Goal: Task Accomplishment & Management: Complete application form

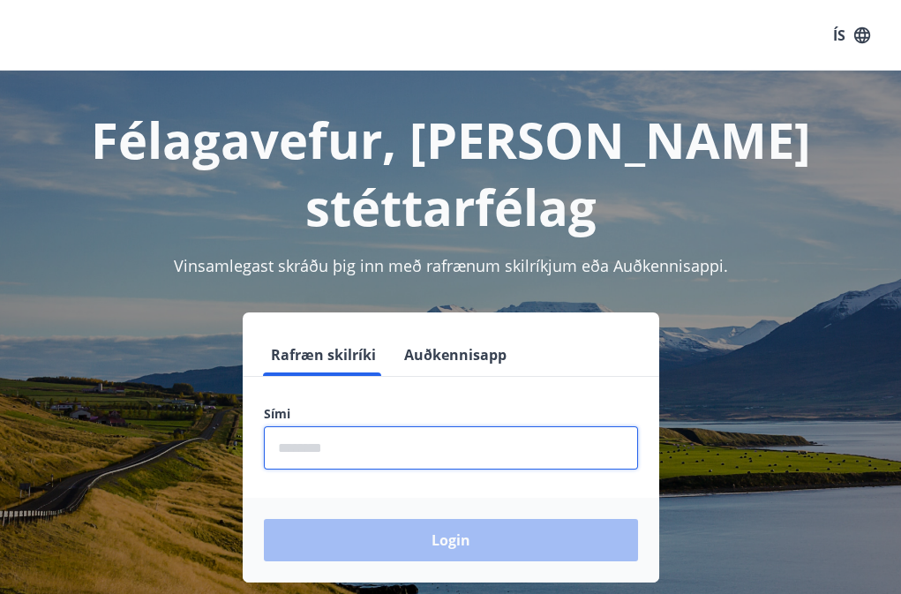
click at [316, 426] on input "phone" at bounding box center [451, 447] width 374 height 43
type input "********"
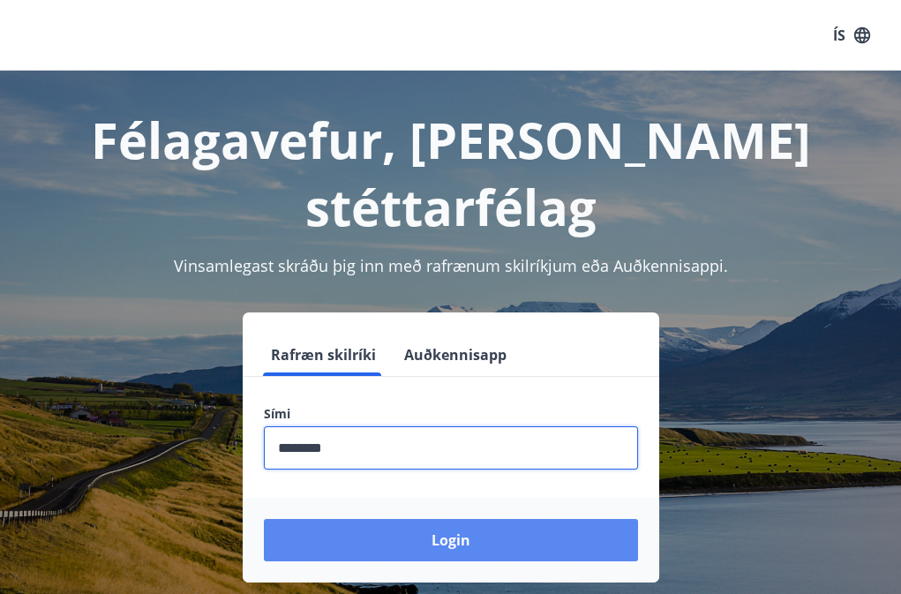
click at [379, 519] on button "Login" at bounding box center [451, 540] width 374 height 42
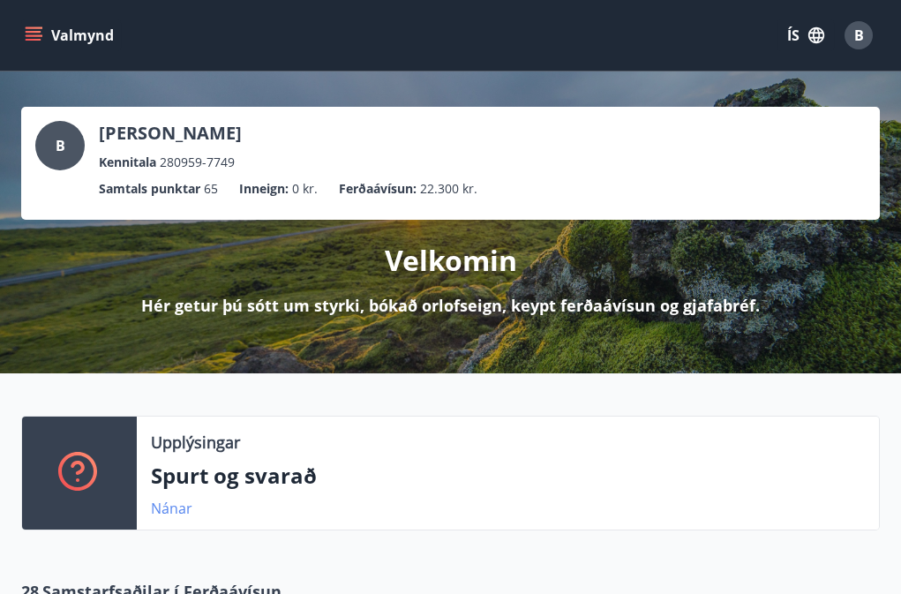
click at [174, 512] on link "Nánar" at bounding box center [171, 508] width 41 height 19
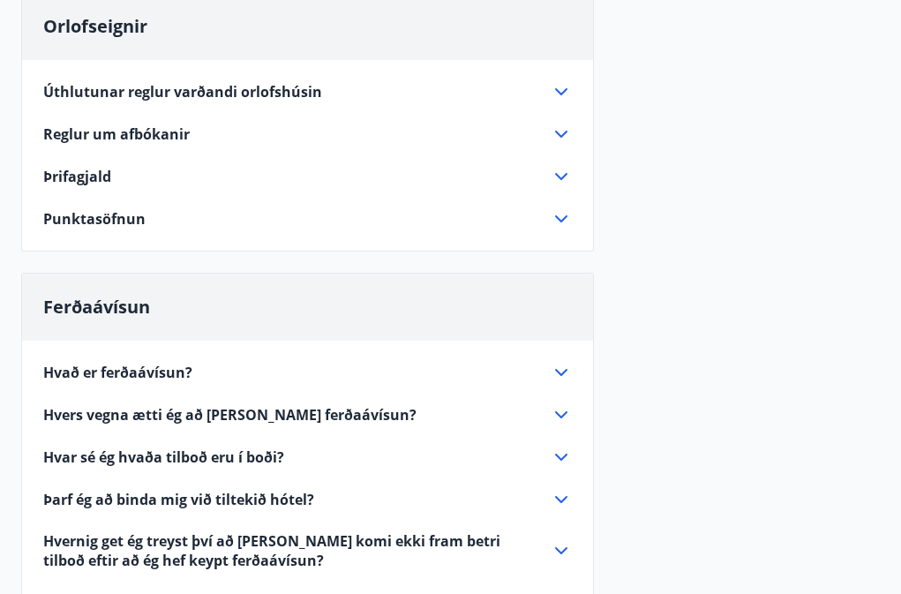
scroll to position [265, 0]
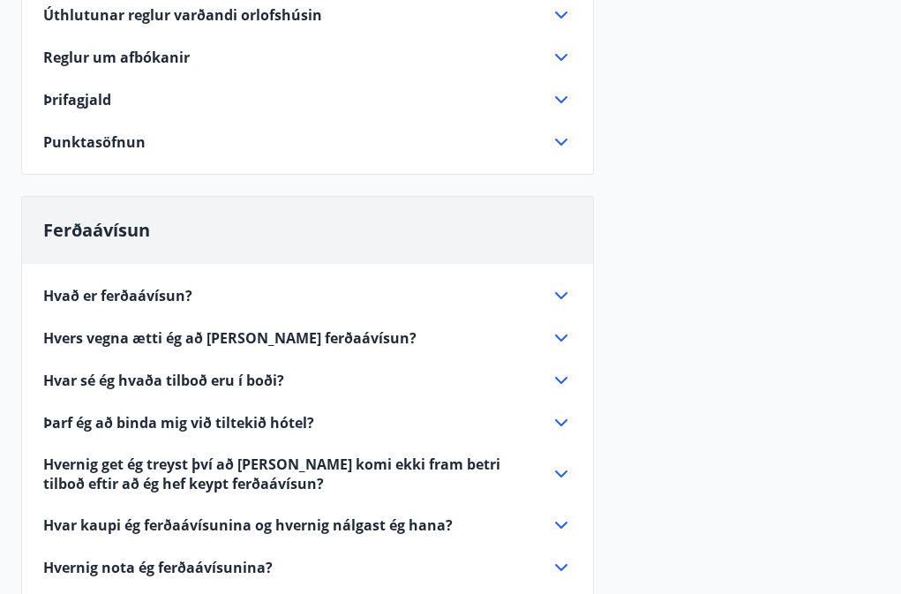
click at [563, 337] on icon at bounding box center [561, 338] width 12 height 7
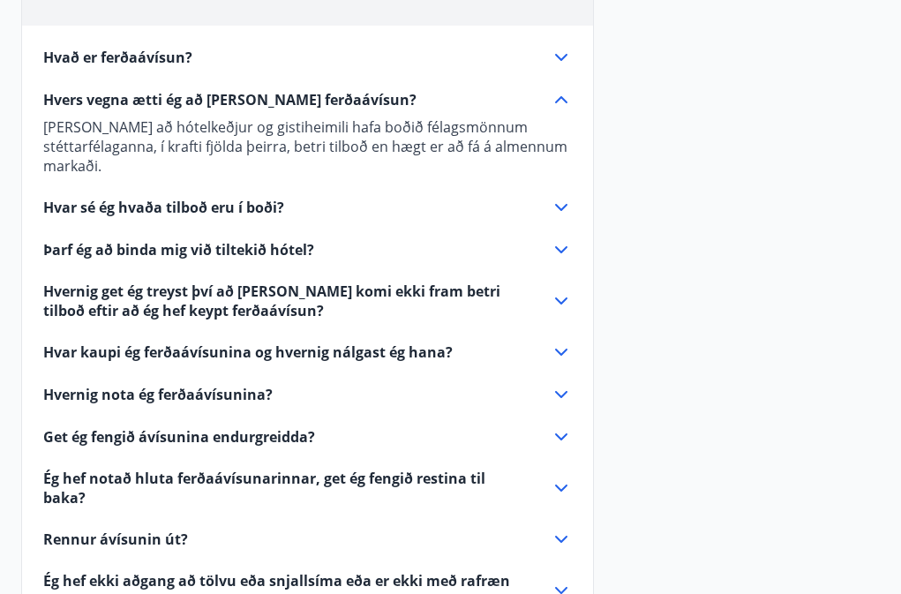
scroll to position [530, 0]
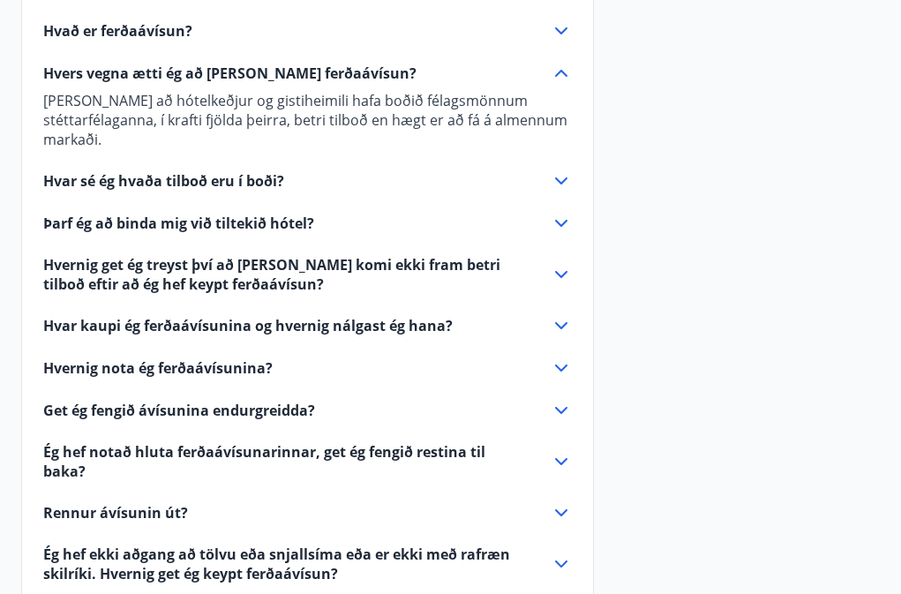
click at [562, 402] on icon at bounding box center [561, 410] width 21 height 21
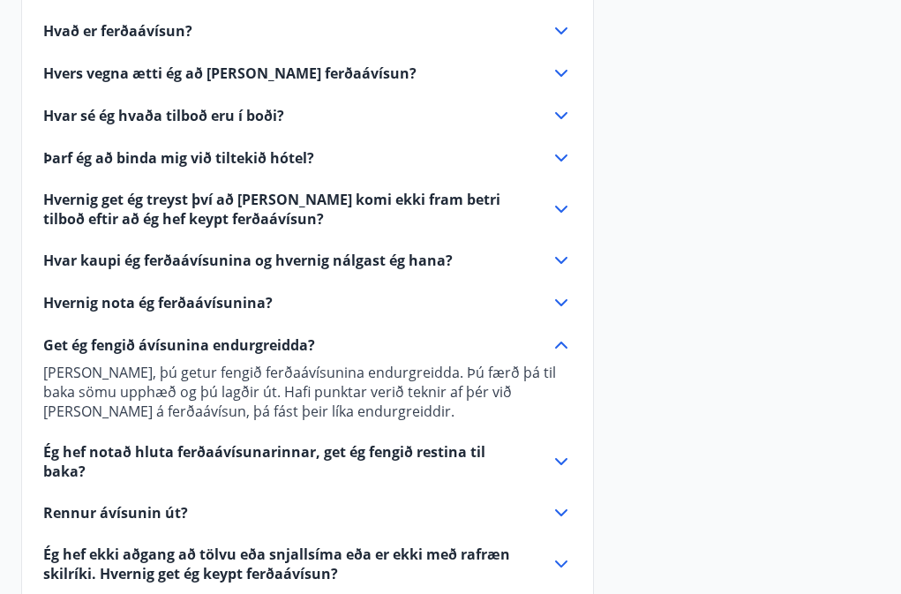
scroll to position [618, 0]
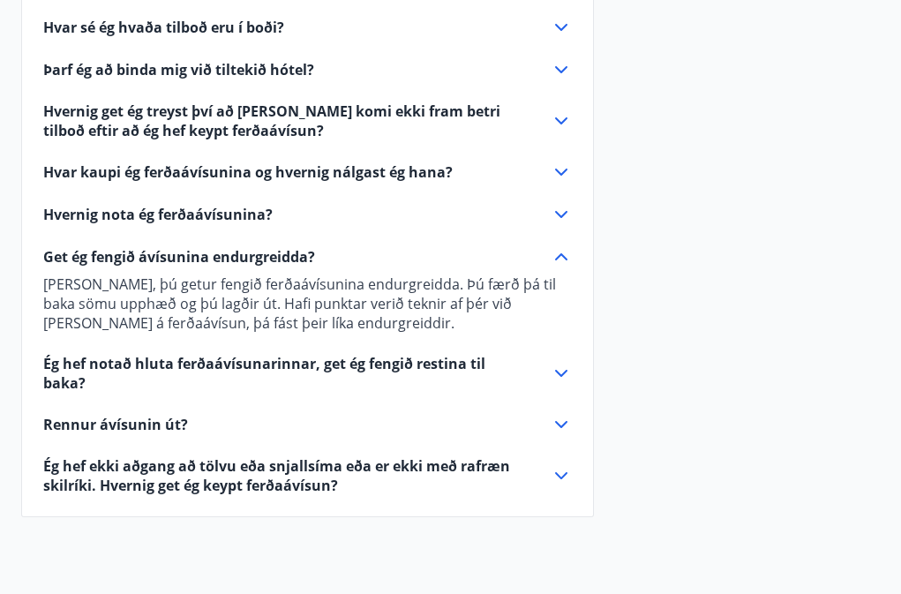
click at [564, 414] on icon at bounding box center [561, 424] width 21 height 21
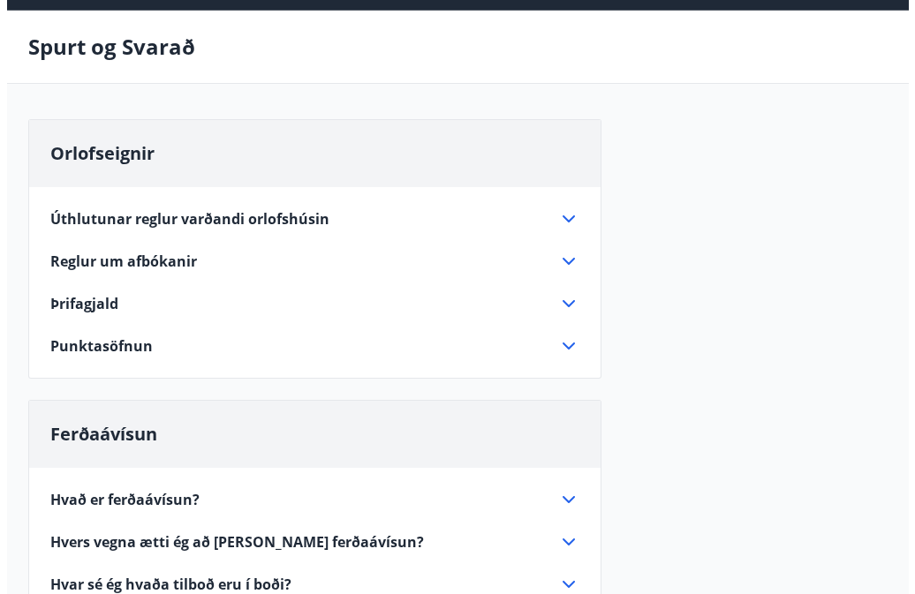
scroll to position [0, 0]
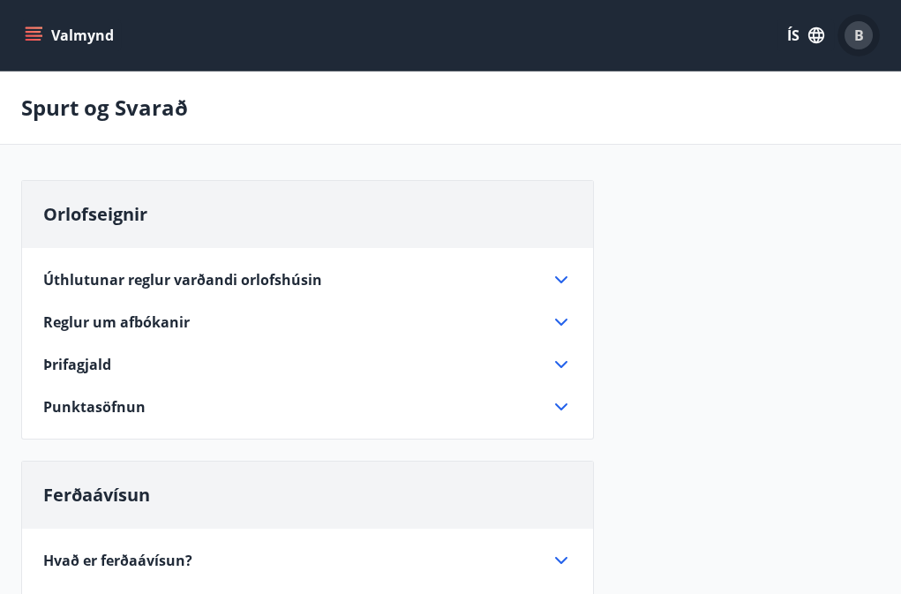
click at [849, 32] on div "B" at bounding box center [859, 35] width 28 height 28
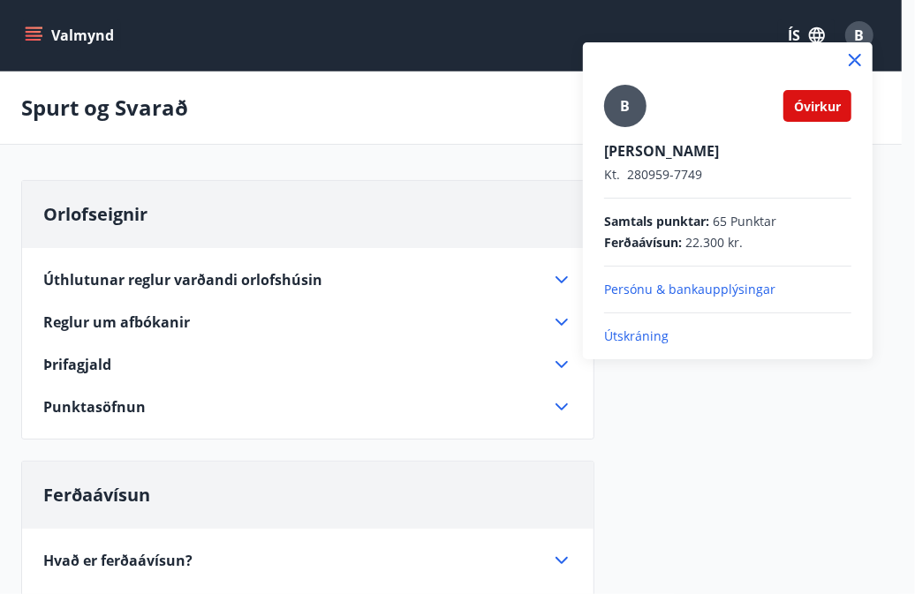
click at [637, 294] on p "Persónu & bankaupplýsingar" at bounding box center [727, 290] width 247 height 18
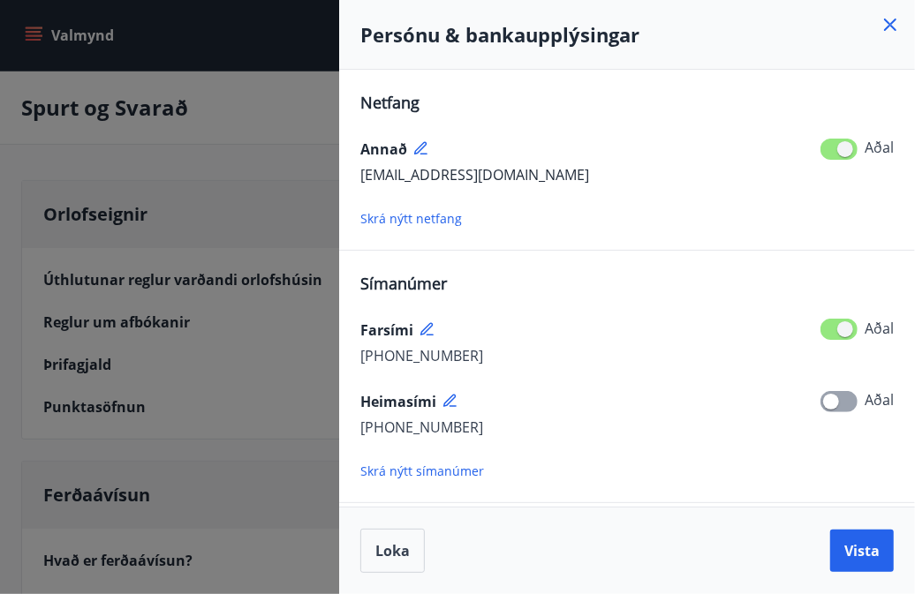
click at [35, 35] on div at bounding box center [457, 297] width 915 height 594
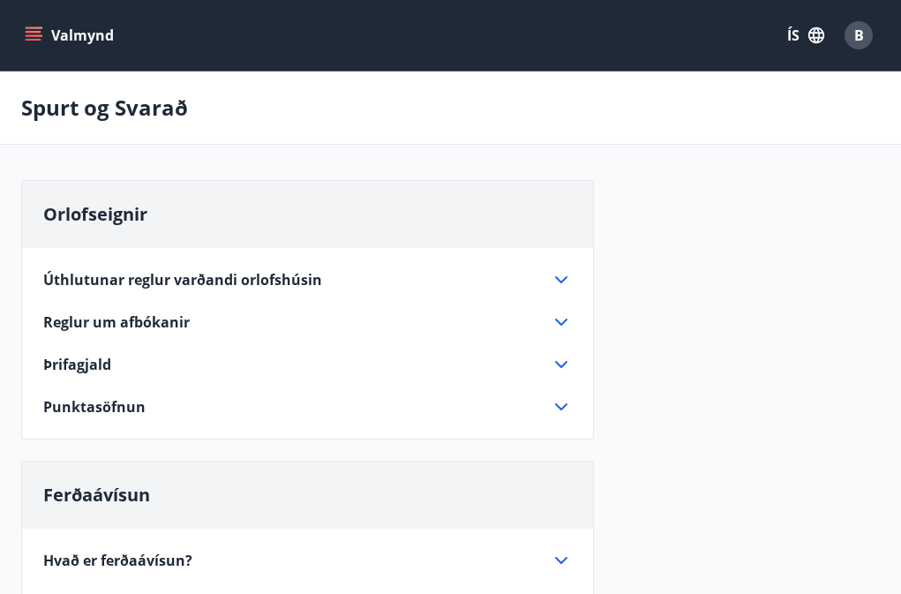
click at [35, 35] on icon "menu" at bounding box center [35, 35] width 19 height 2
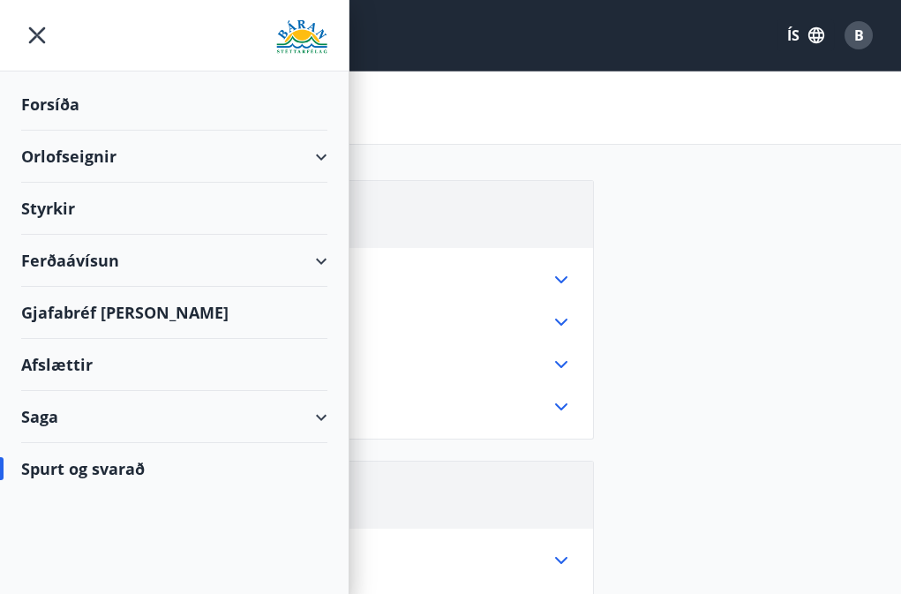
click at [326, 260] on div "Ferðaávísun" at bounding box center [174, 261] width 306 height 52
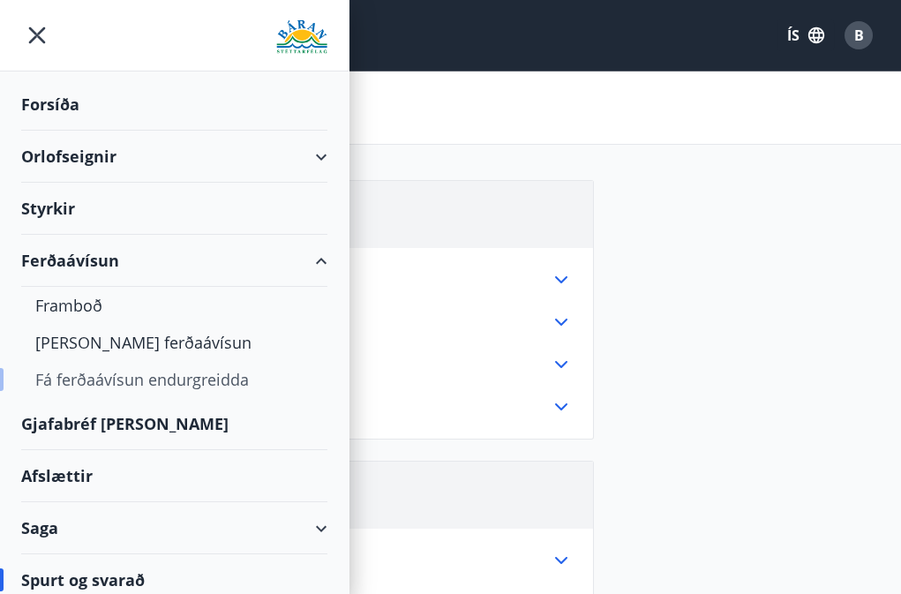
click at [209, 376] on div "Fá ferðaávísun endurgreidda" at bounding box center [174, 379] width 278 height 37
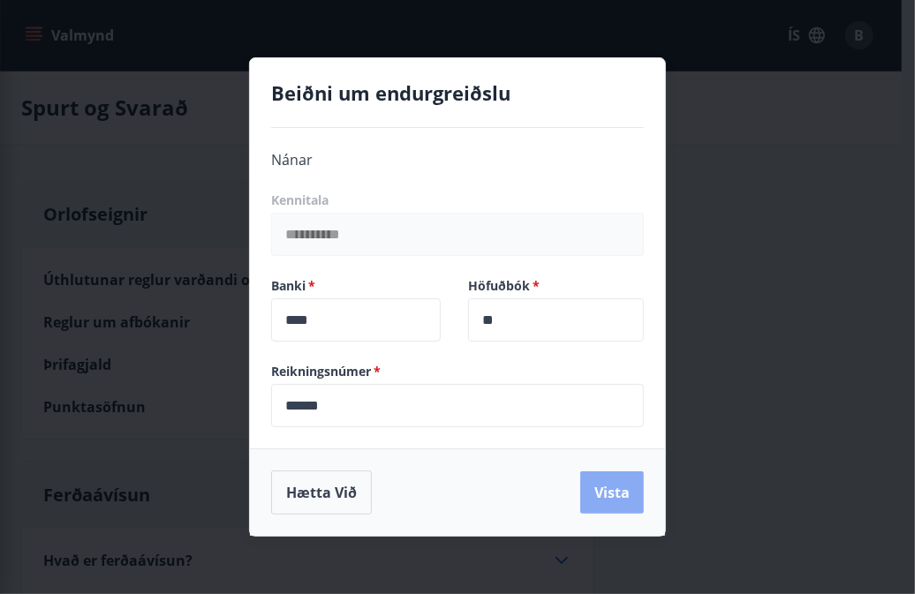
click at [607, 494] on button "Vista" at bounding box center [612, 492] width 64 height 42
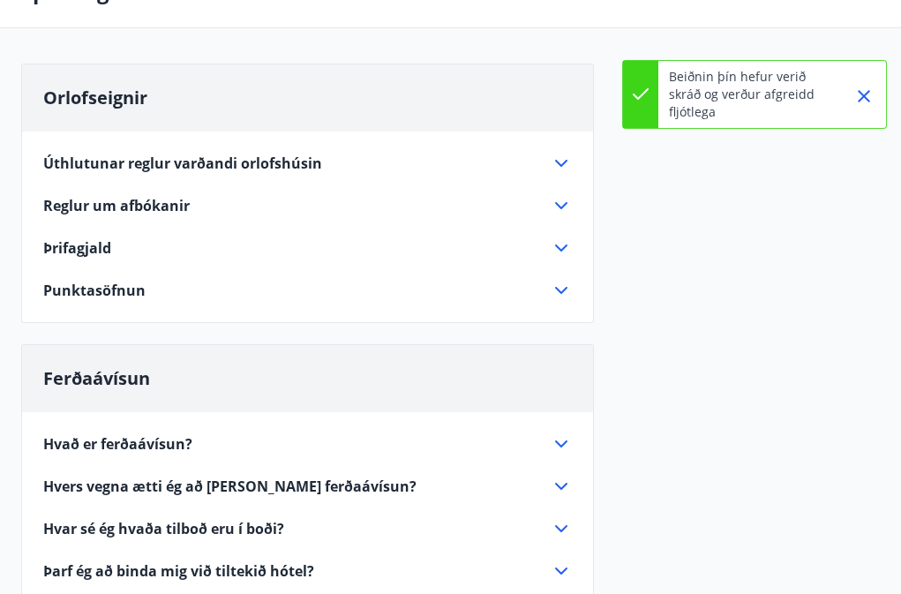
scroll to position [88, 0]
